Goal: Navigation & Orientation: Find specific page/section

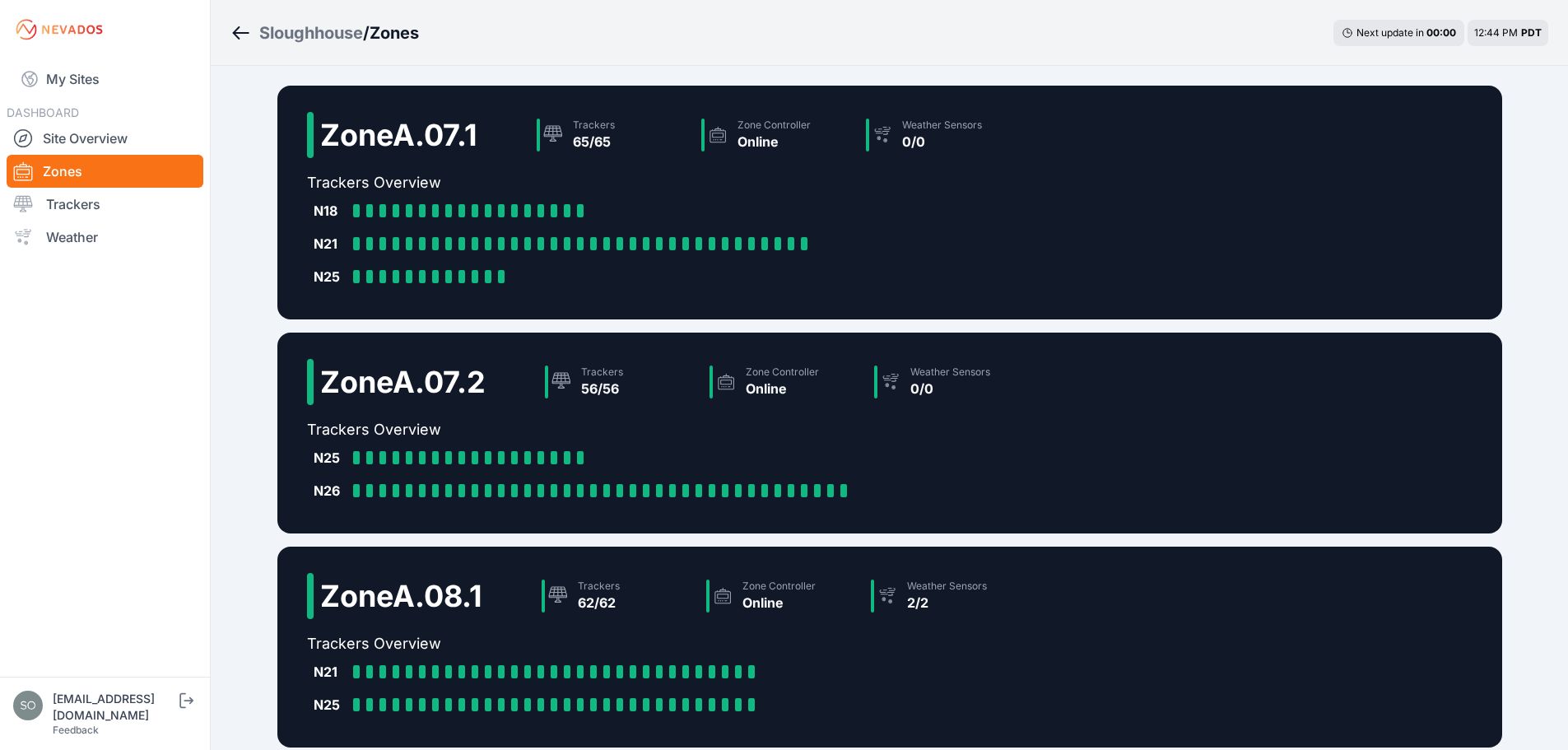
scroll to position [398, 0]
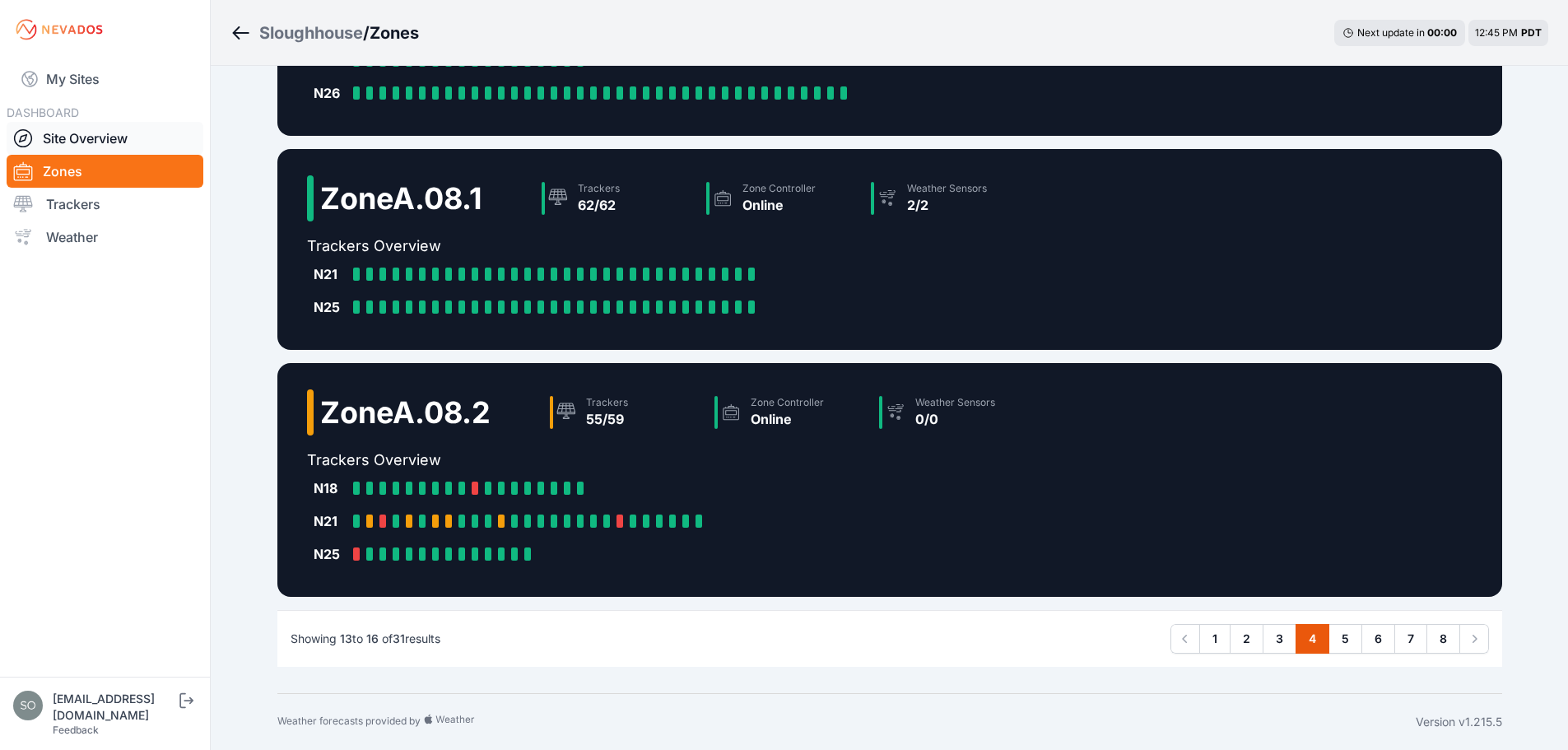
click at [92, 142] on link "Site Overview" at bounding box center [105, 138] width 197 height 33
click at [101, 142] on link "Site Overview" at bounding box center [105, 138] width 197 height 33
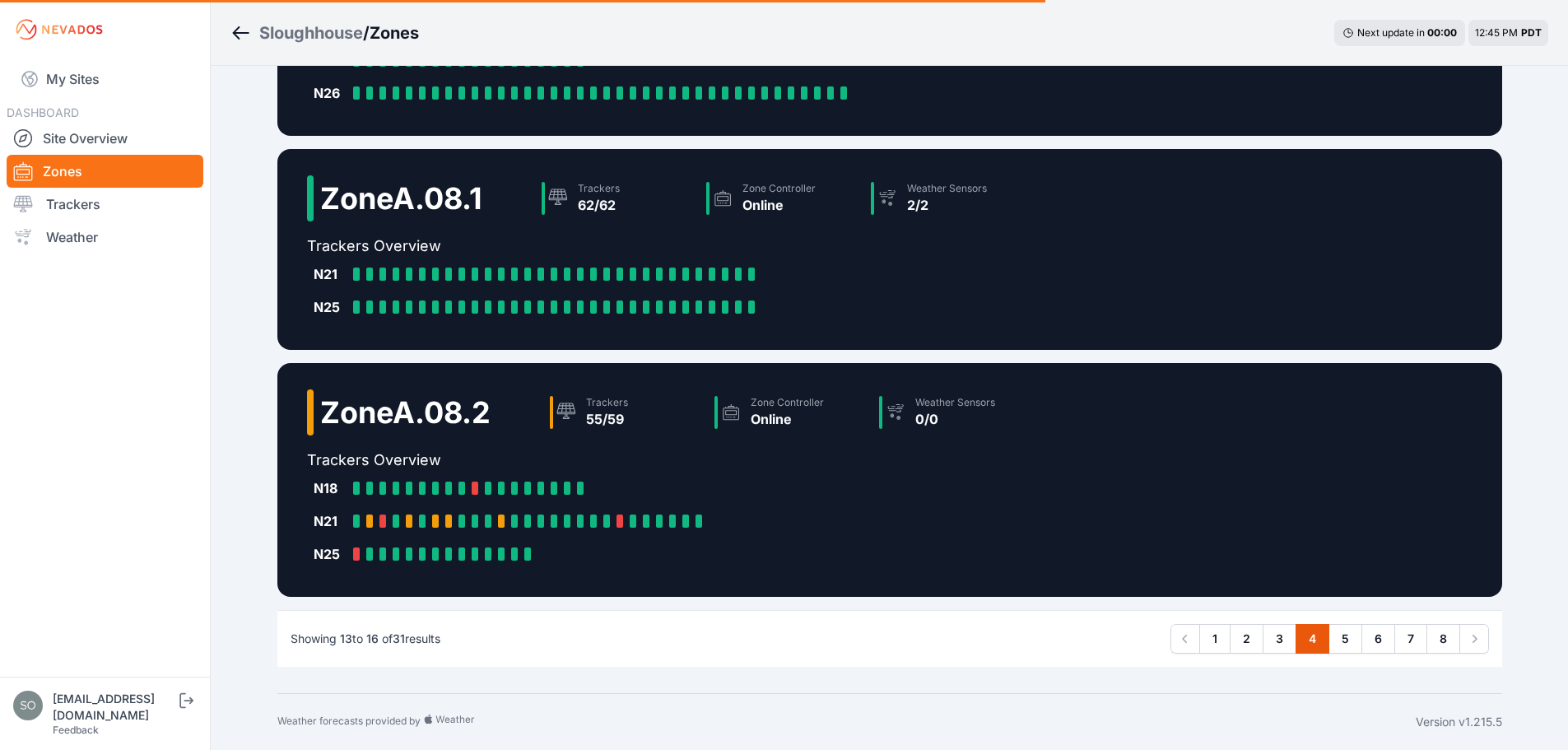
click at [66, 158] on link "Zones" at bounding box center [105, 171] width 197 height 33
click at [77, 144] on link "Site Overview" at bounding box center [105, 138] width 197 height 33
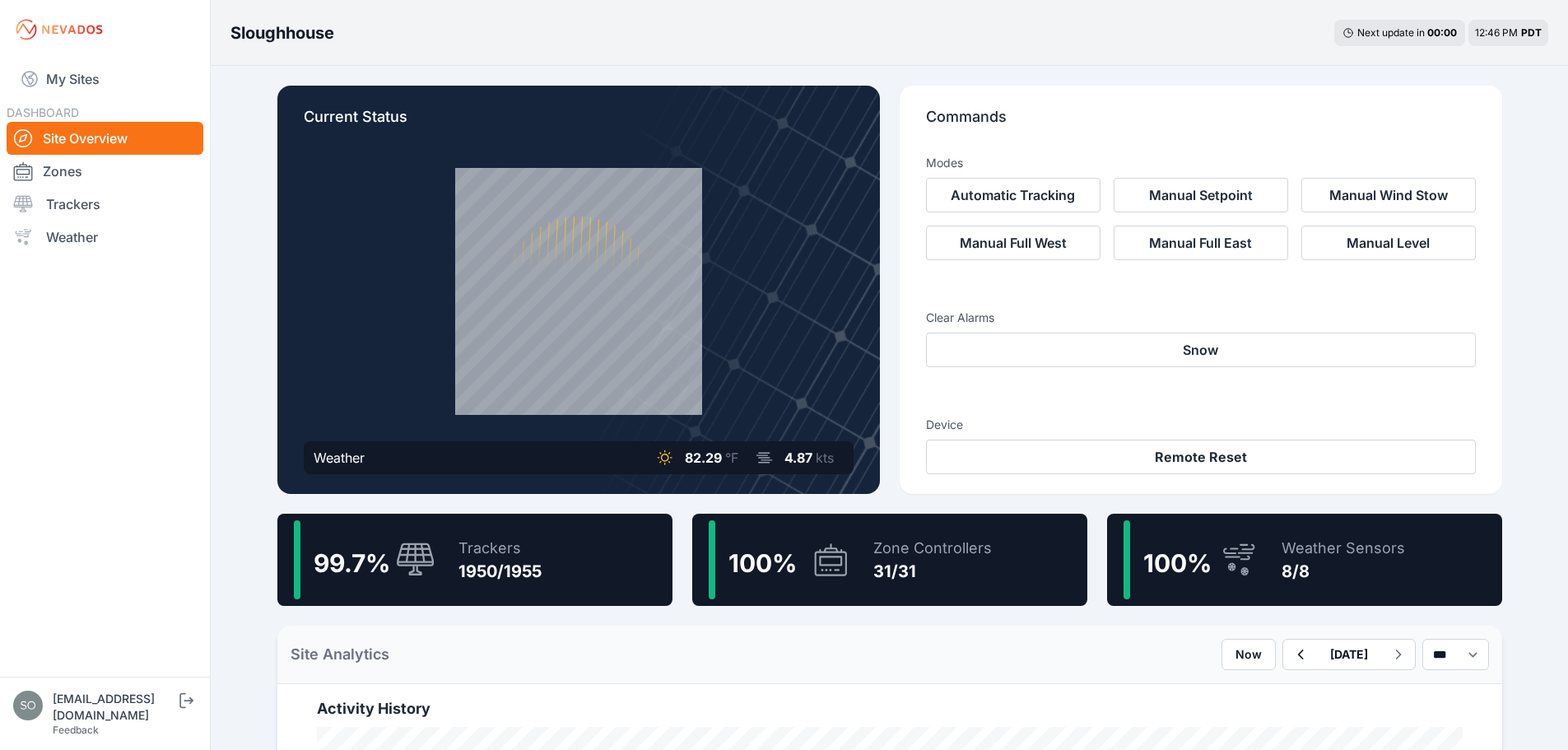
drag, startPoint x: 528, startPoint y: 575, endPoint x: 549, endPoint y: 524, distance: 55.2
click at [528, 575] on div "1950/1955" at bounding box center [499, 572] width 83 height 23
